Goal: Task Accomplishment & Management: Complete application form

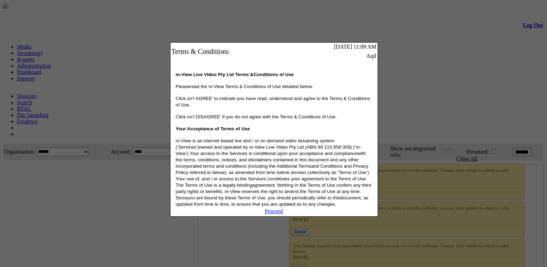
click at [275, 214] on link "Proceed" at bounding box center [274, 211] width 18 height 6
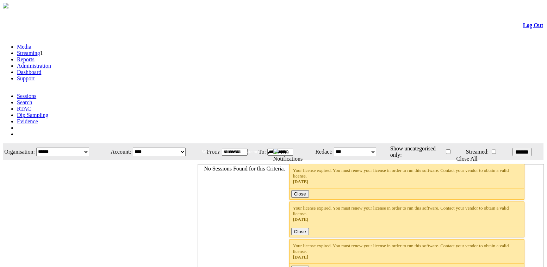
click at [51, 63] on link "Administration" at bounding box center [34, 66] width 34 height 6
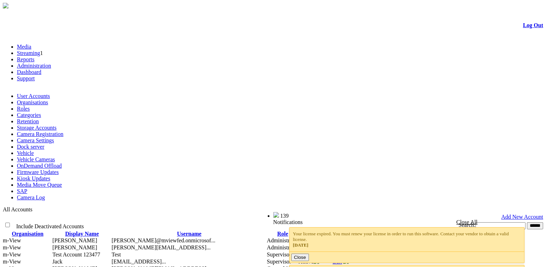
click at [48, 99] on link "Organisations" at bounding box center [32, 102] width 31 height 6
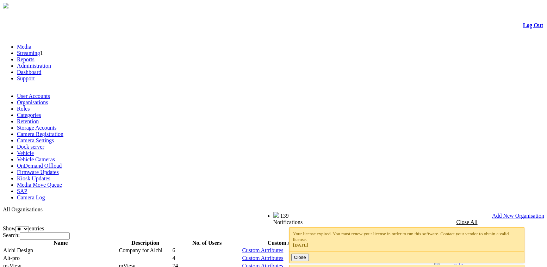
click at [525, 213] on link "Add New Organisation" at bounding box center [518, 216] width 52 height 6
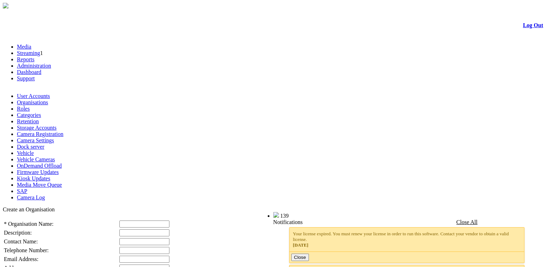
click at [122, 221] on input "text" at bounding box center [145, 224] width 50 height 7
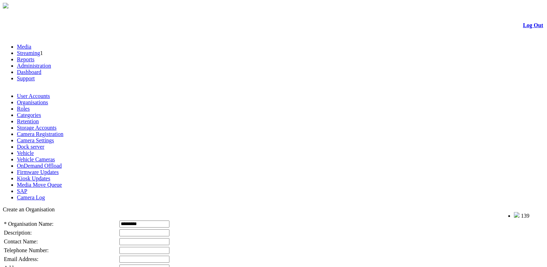
type input "*********"
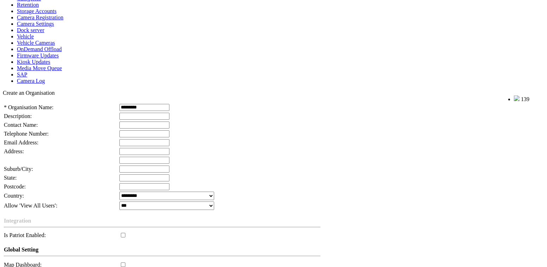
scroll to position [128, 0]
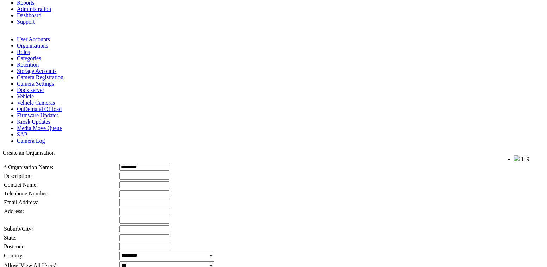
scroll to position [0, 0]
